Goal: Complete application form: Complete application form

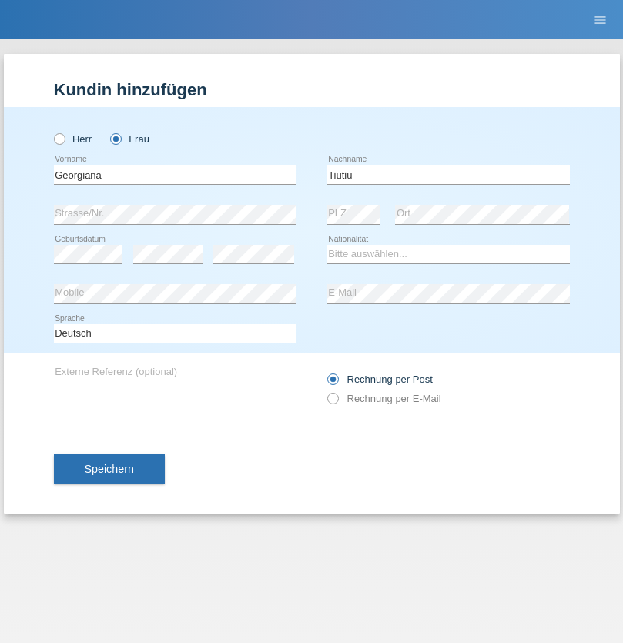
type input "Tiutiu"
select select "RO"
select select "C"
select select "30"
select select "09"
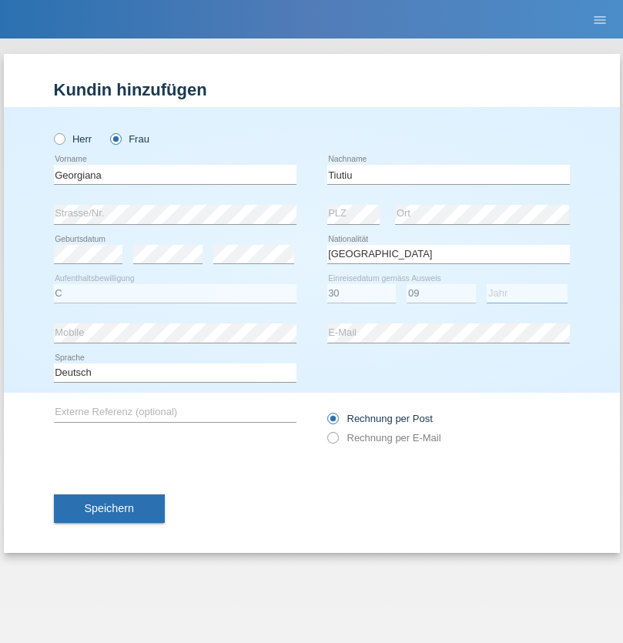
select select "2021"
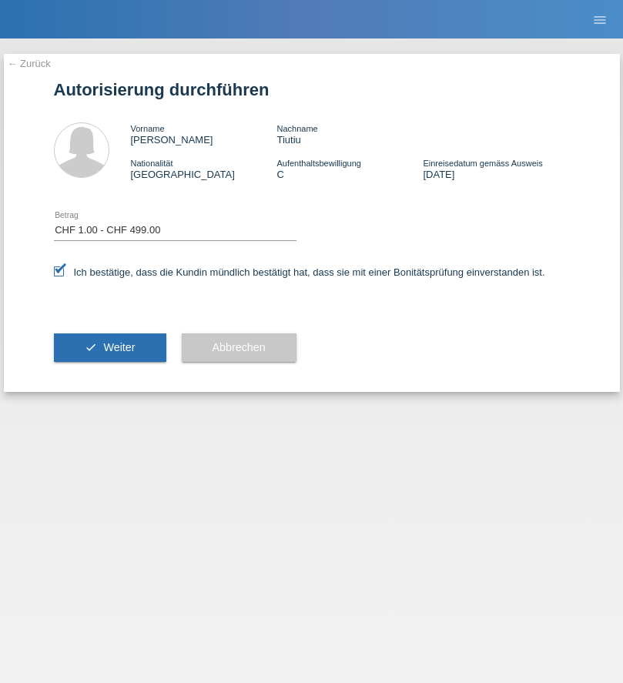
select select "1"
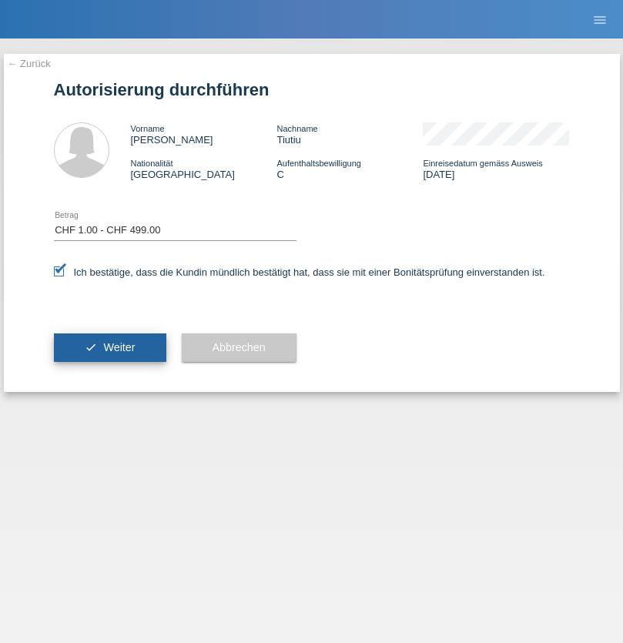
click at [109, 347] on span "Weiter" at bounding box center [119, 347] width 32 height 12
